Goal: Communication & Community: Answer question/provide support

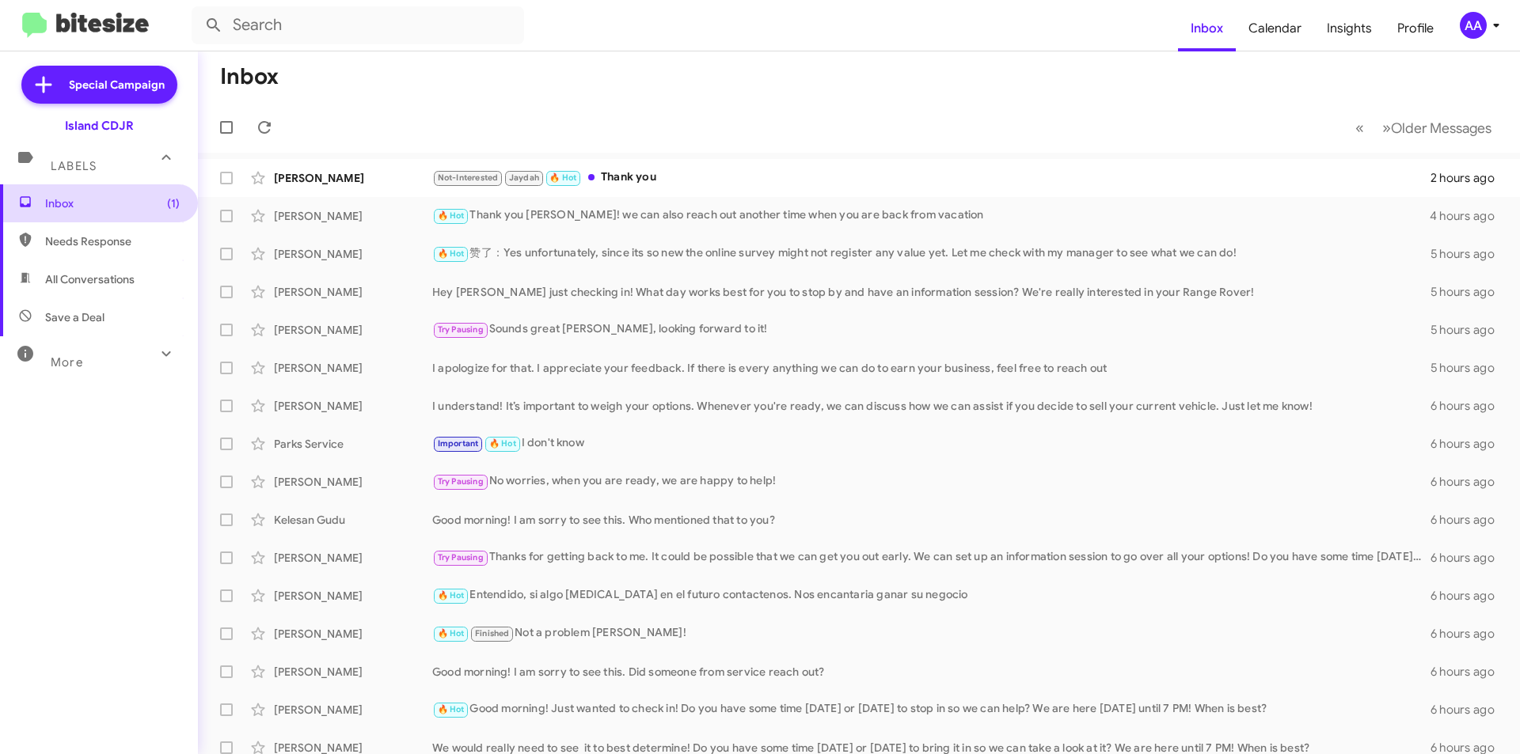
click at [66, 190] on span "Inbox (1)" at bounding box center [99, 203] width 198 height 38
click at [72, 211] on span "Inbox (1)" at bounding box center [112, 204] width 135 height 16
click at [97, 238] on span "Needs Response" at bounding box center [112, 242] width 135 height 16
type input "in:needs-response"
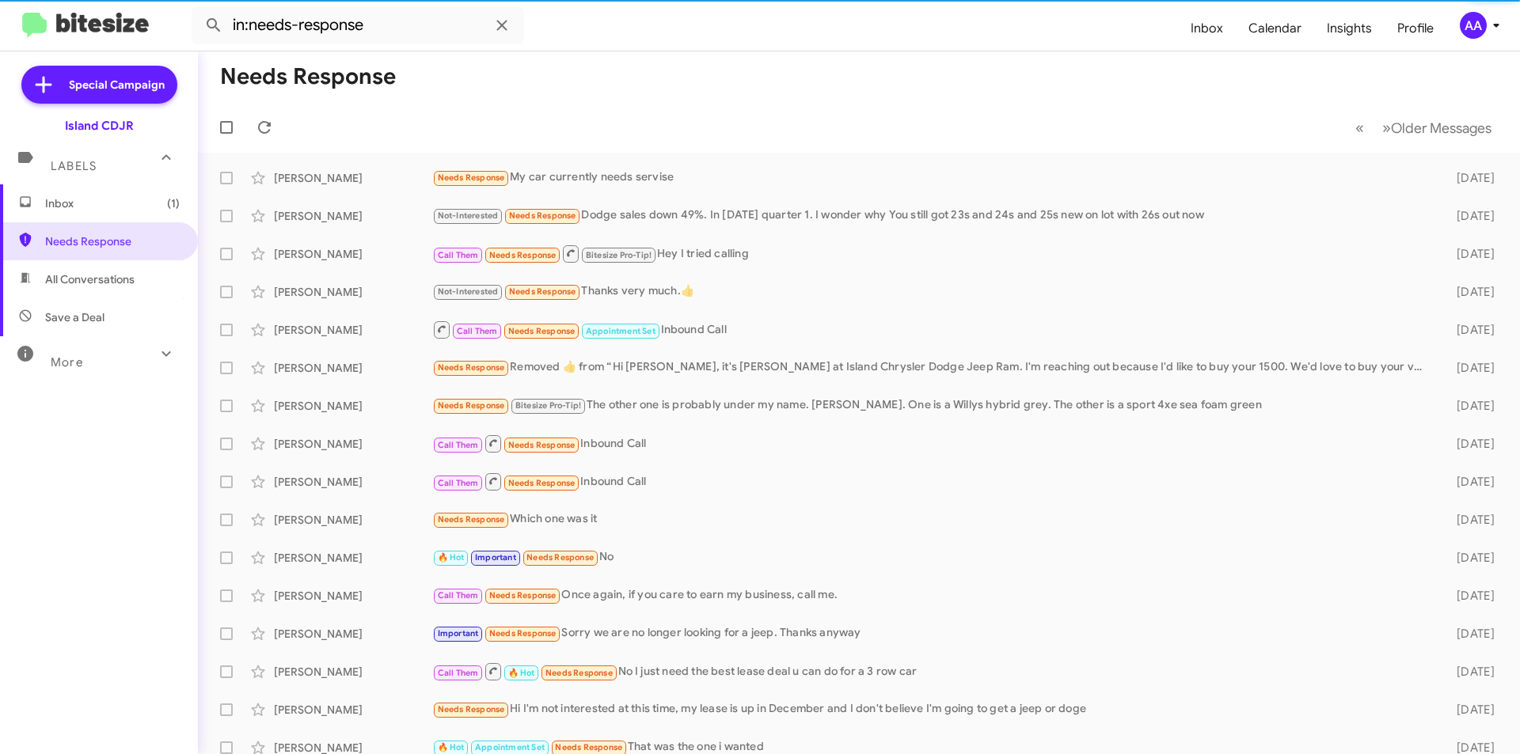
click at [93, 204] on span "Inbox (1)" at bounding box center [112, 204] width 135 height 16
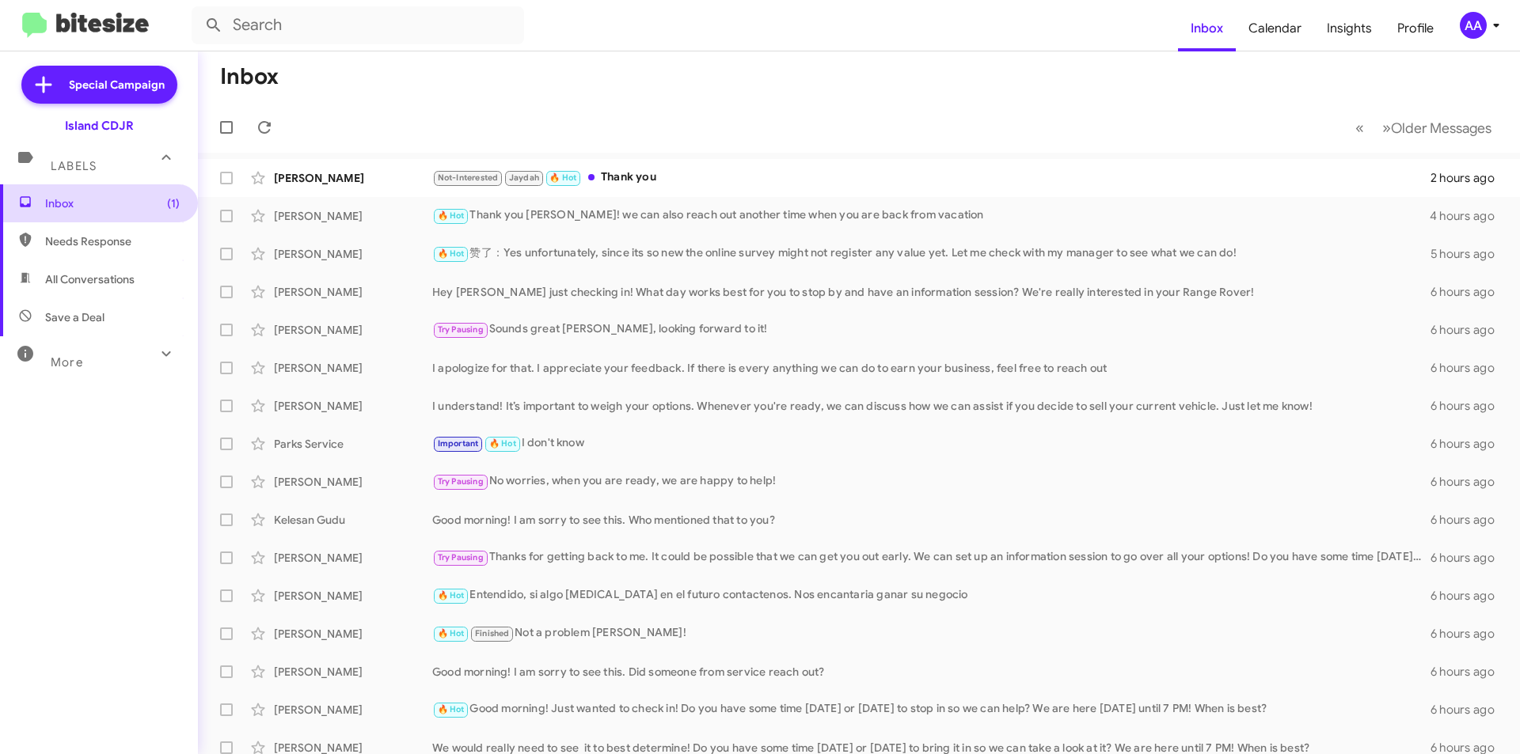
click at [80, 211] on span "Inbox (1)" at bounding box center [99, 203] width 198 height 38
click at [116, 199] on span "Inbox (1)" at bounding box center [112, 204] width 135 height 16
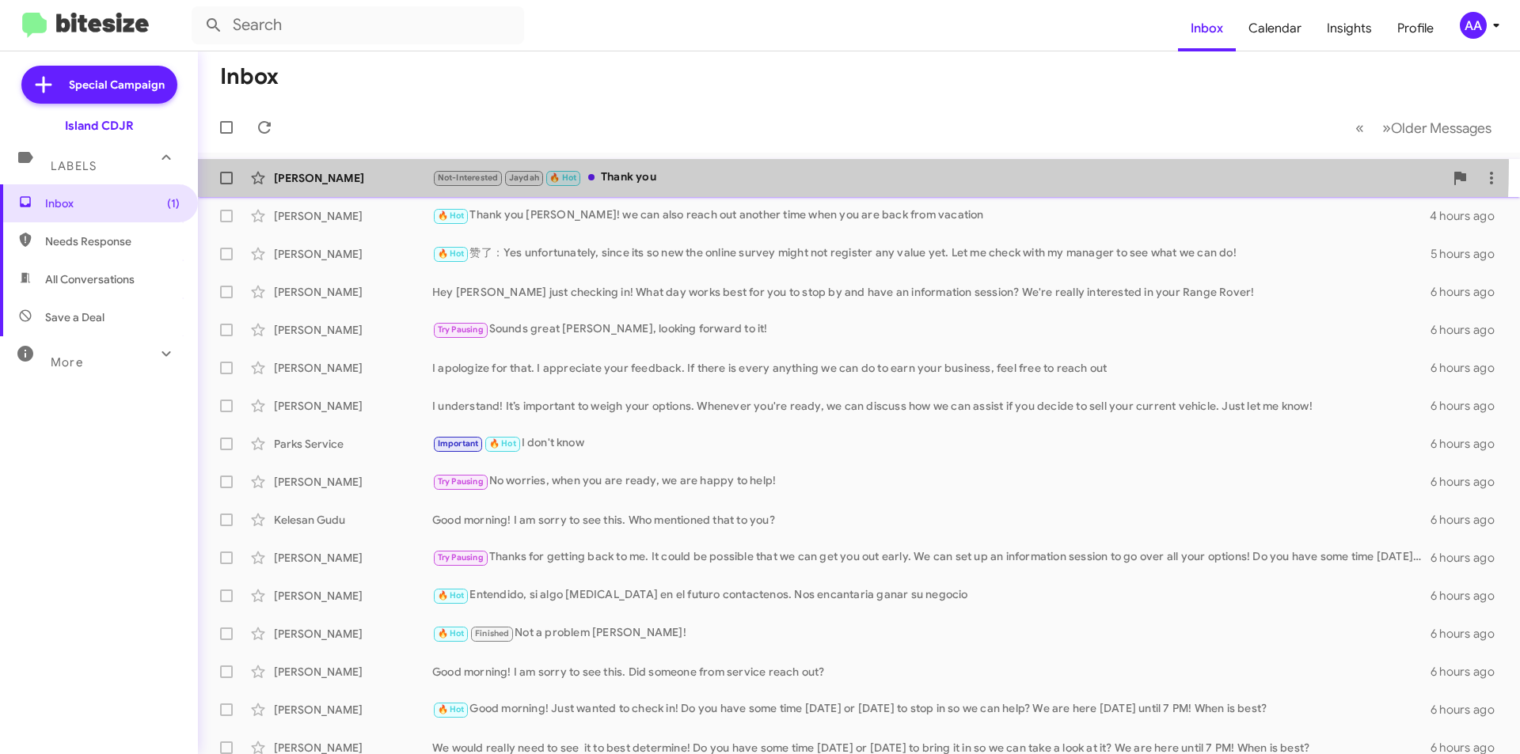
click at [655, 162] on div "[PERSON_NAME] Not-Interested [PERSON_NAME] 🔥 Hot Thank you 2 hours ago" at bounding box center [859, 178] width 1297 height 32
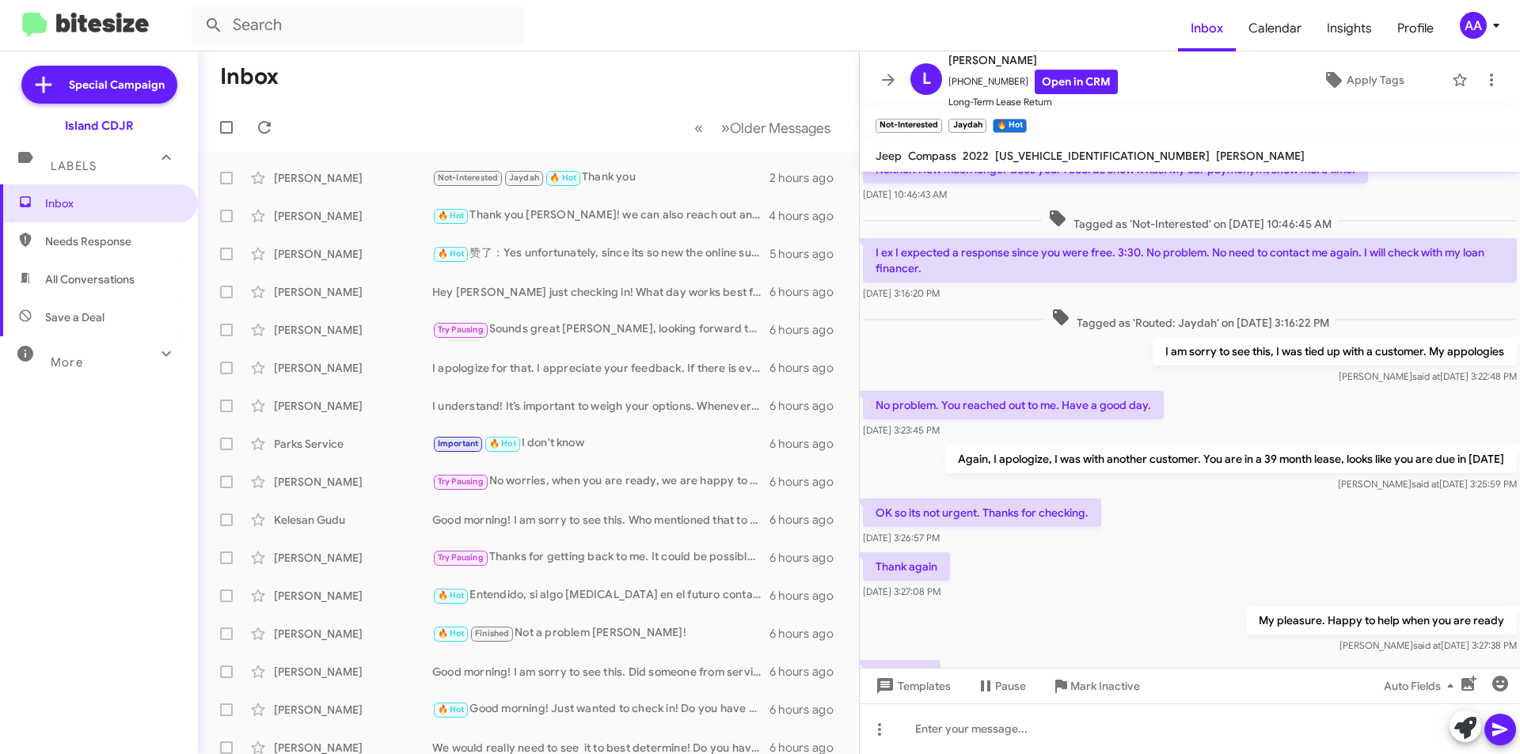
scroll to position [853, 0]
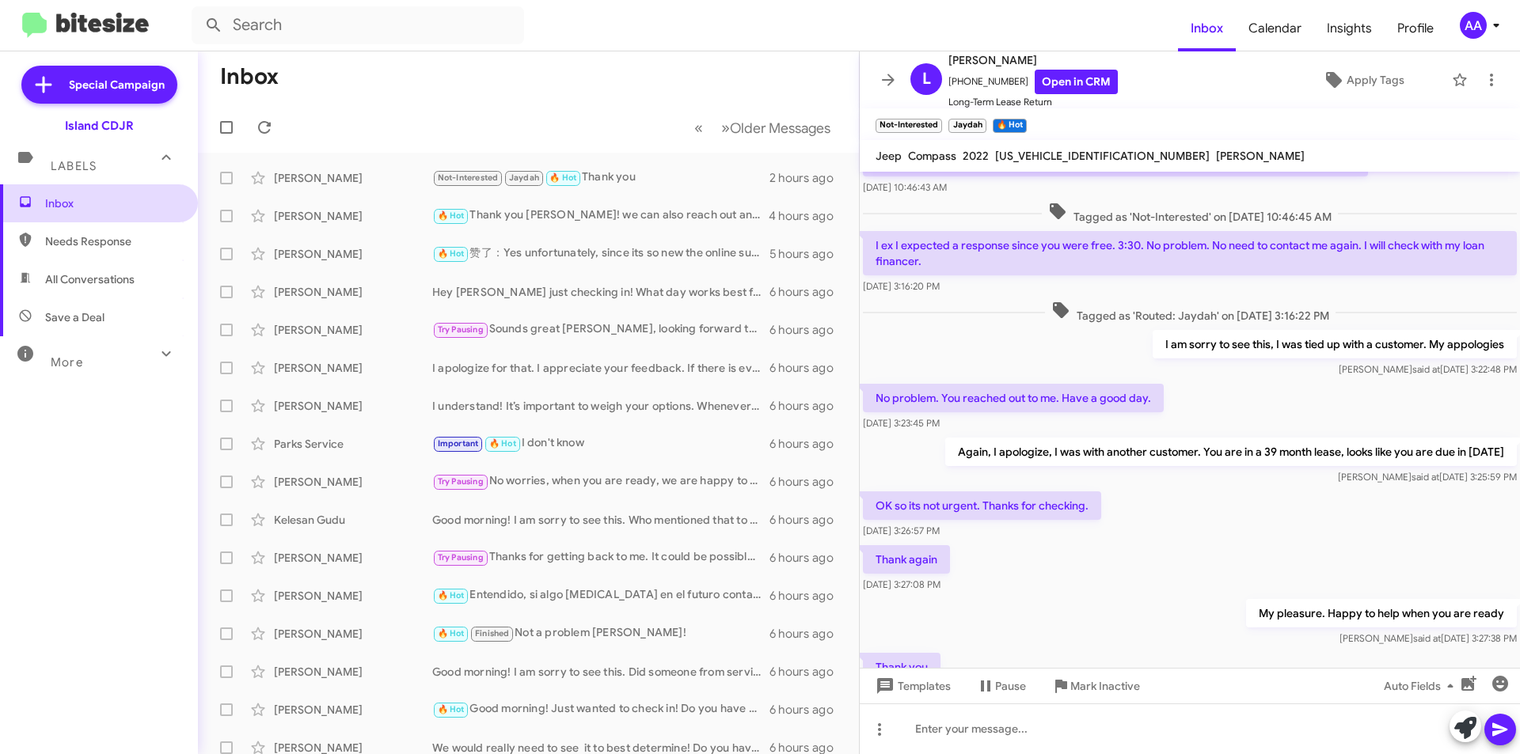
click at [68, 197] on span "Inbox" at bounding box center [112, 204] width 135 height 16
